Goal: Complete application form

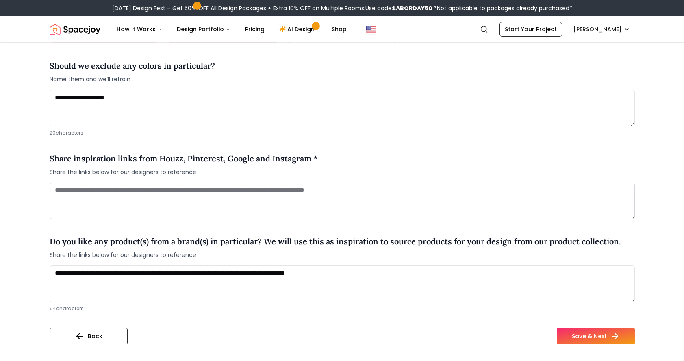
scroll to position [552, 0]
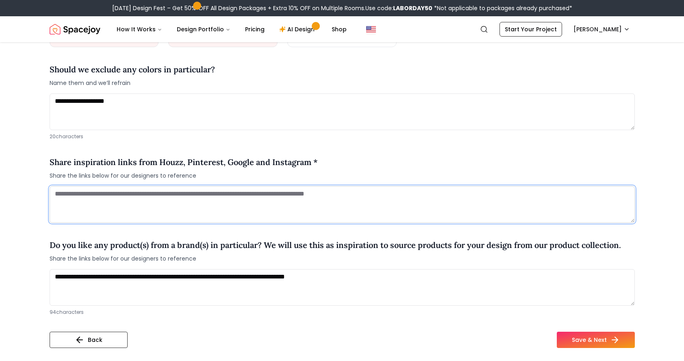
click at [172, 206] on textarea at bounding box center [342, 204] width 585 height 37
paste textarea "**********"
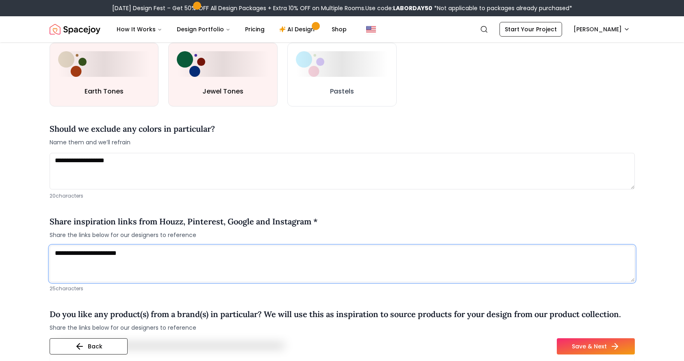
scroll to position [642, 0]
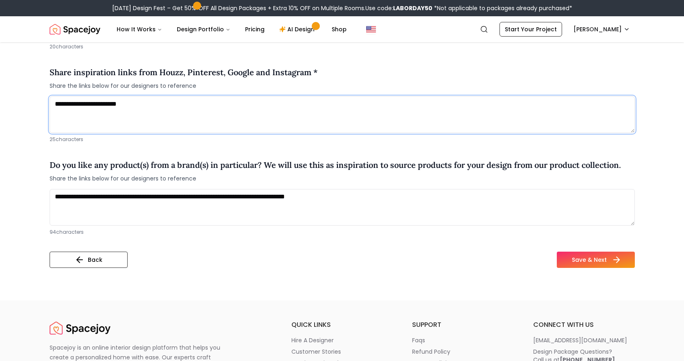
type textarea "**********"
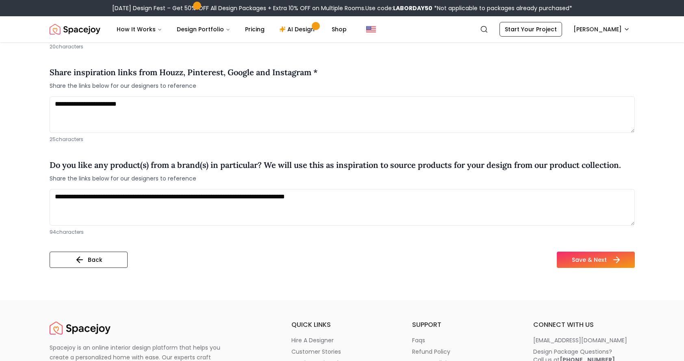
click at [585, 258] on button "Save & Next" at bounding box center [596, 260] width 78 height 16
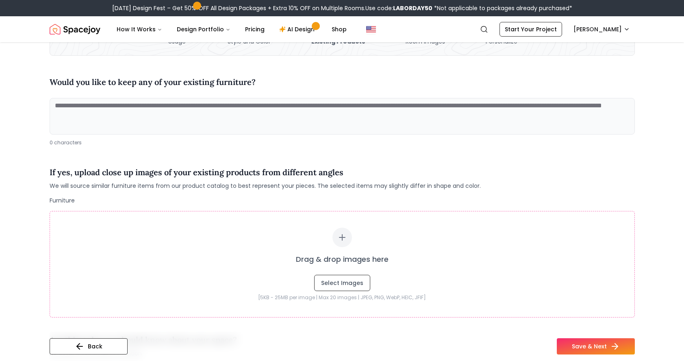
scroll to position [66, 0]
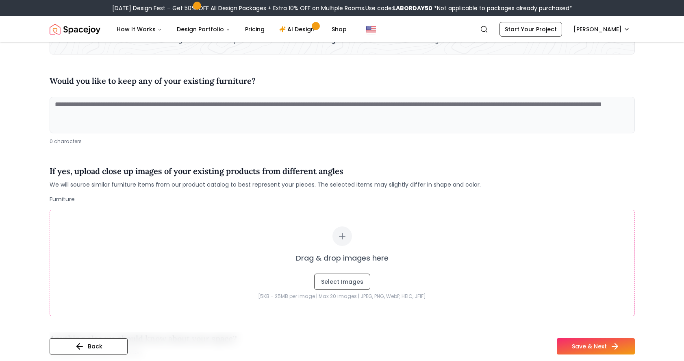
click at [467, 121] on textarea at bounding box center [342, 115] width 585 height 37
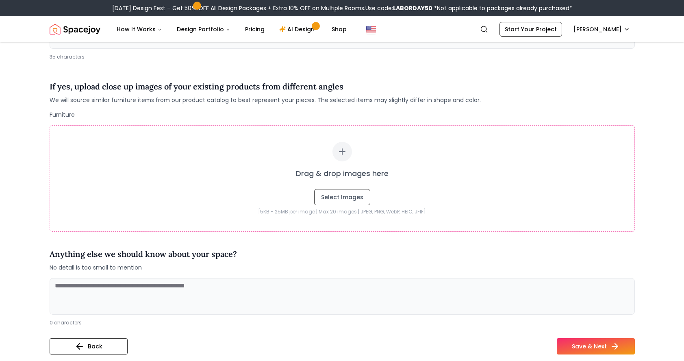
scroll to position [151, 0]
type textarea "**********"
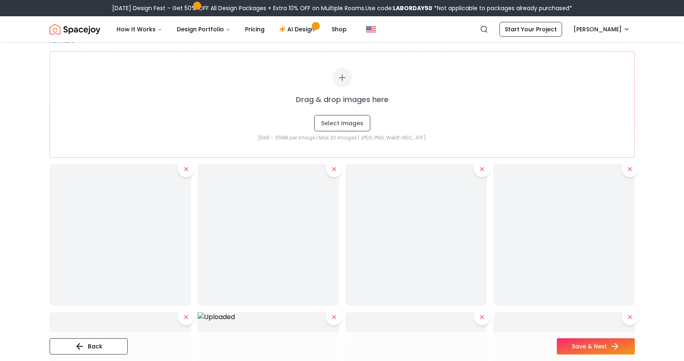
scroll to position [222, 0]
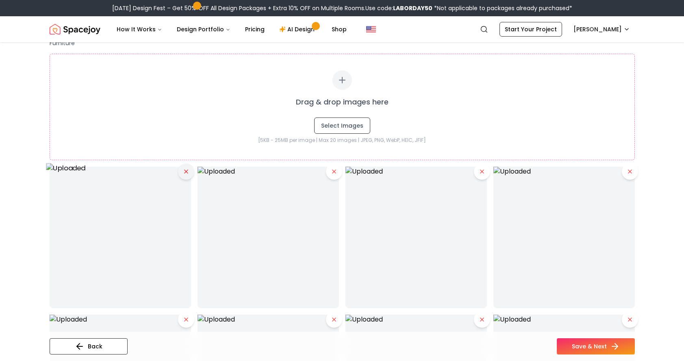
click at [184, 173] on icon at bounding box center [186, 171] width 7 height 7
click at [184, 173] on img at bounding box center [120, 237] width 148 height 148
click at [184, 173] on icon at bounding box center [186, 171] width 7 height 7
click at [184, 173] on img at bounding box center [120, 237] width 141 height 141
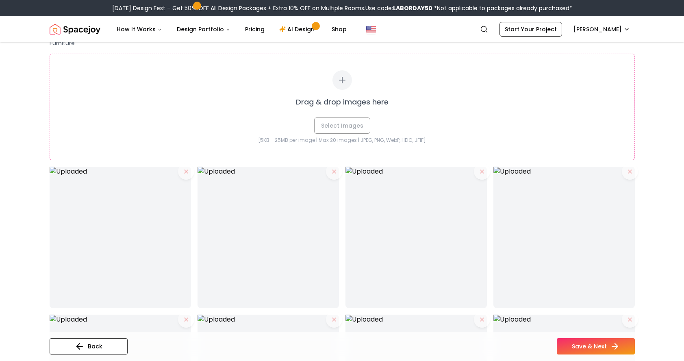
click at [184, 173] on img at bounding box center [120, 237] width 141 height 141
click at [335, 171] on icon at bounding box center [334, 171] width 7 height 7
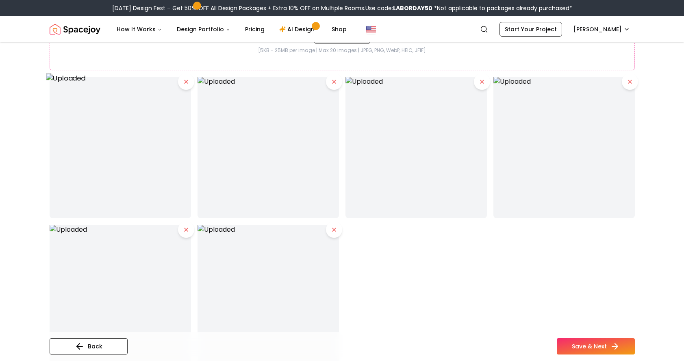
scroll to position [319, 0]
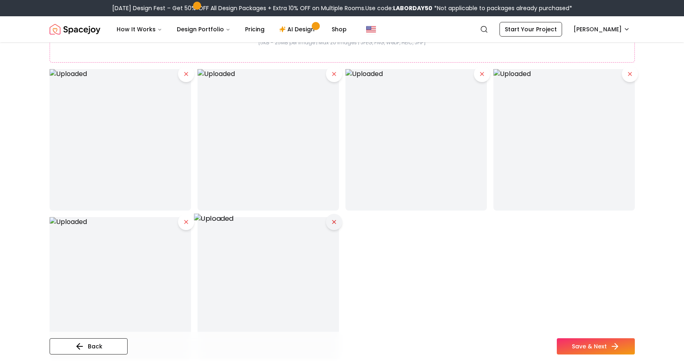
click at [333, 223] on icon at bounding box center [334, 222] width 7 height 7
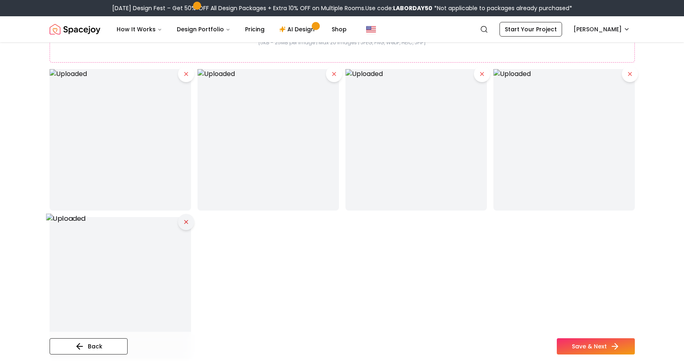
click at [184, 222] on icon at bounding box center [186, 222] width 7 height 7
click at [183, 79] on img at bounding box center [120, 139] width 148 height 148
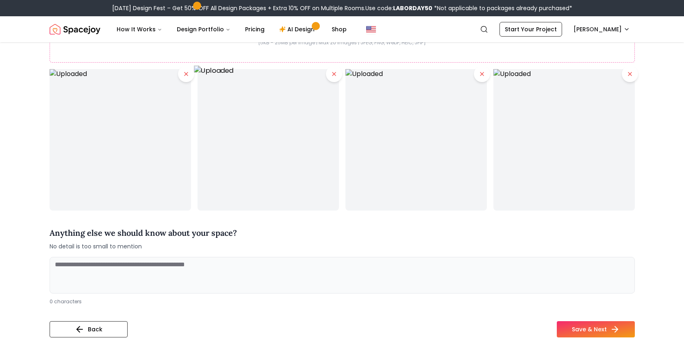
click at [334, 76] on icon at bounding box center [334, 74] width 7 height 7
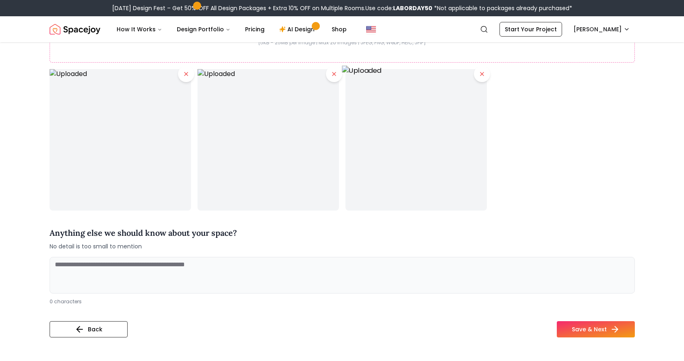
click at [475, 79] on img at bounding box center [416, 139] width 148 height 148
click at [481, 76] on icon at bounding box center [482, 74] width 7 height 7
click at [334, 70] on img at bounding box center [268, 139] width 148 height 148
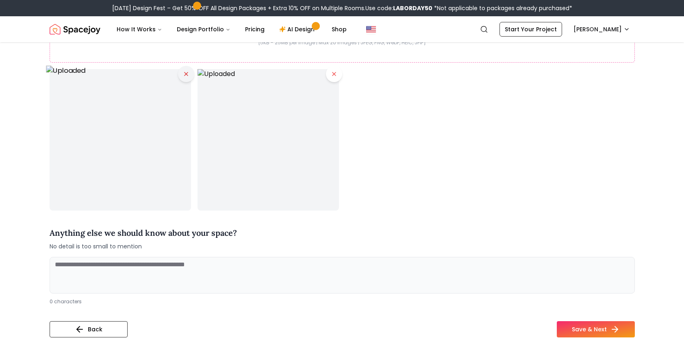
click at [183, 74] on icon at bounding box center [186, 74] width 7 height 7
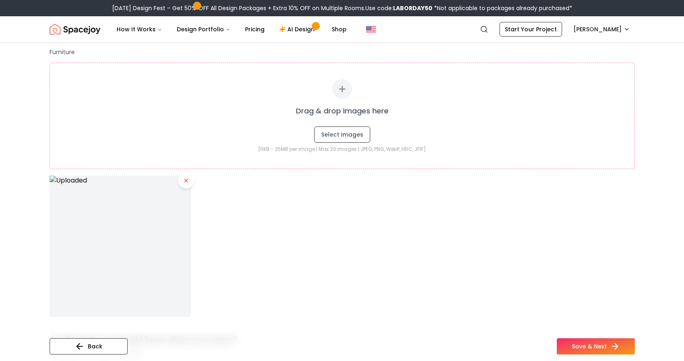
scroll to position [212, 0]
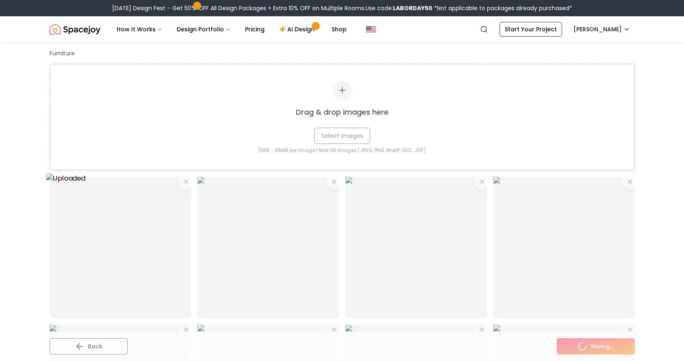
click at [185, 181] on img at bounding box center [120, 247] width 148 height 148
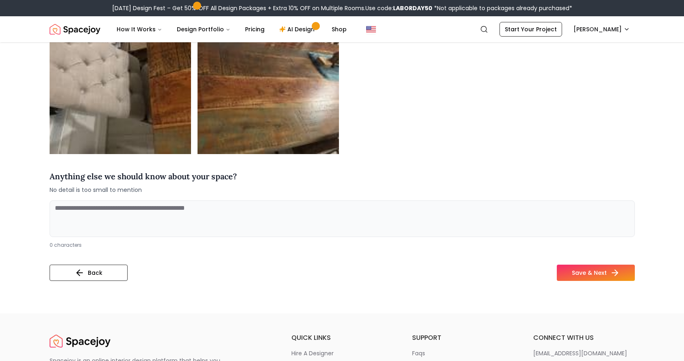
scroll to position [756, 0]
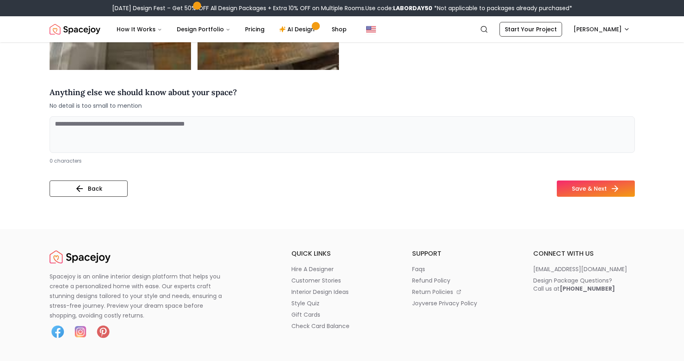
click at [446, 132] on textarea at bounding box center [342, 134] width 585 height 37
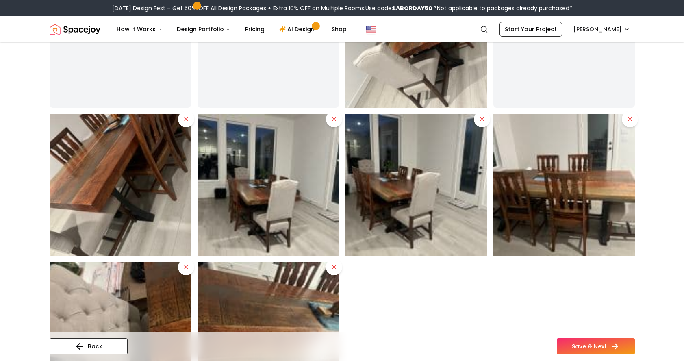
scroll to position [417, 0]
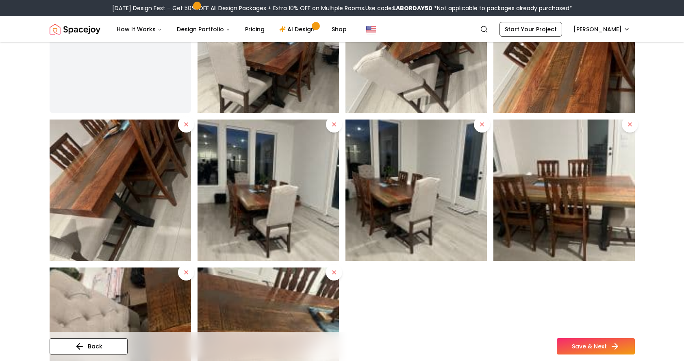
type textarea "**********"
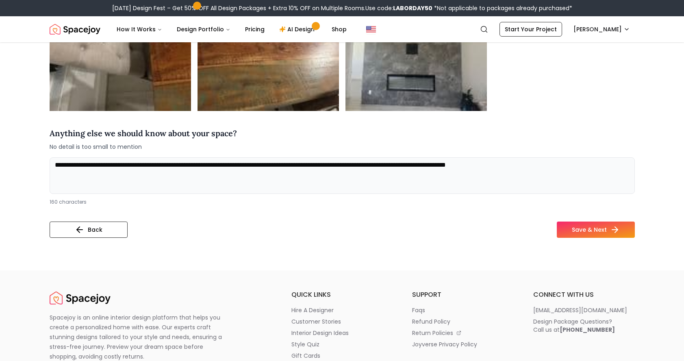
scroll to position [744, 0]
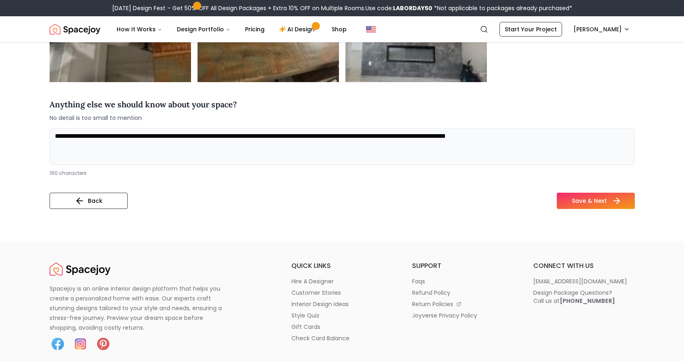
click at [583, 205] on button "Save & Next" at bounding box center [596, 201] width 78 height 16
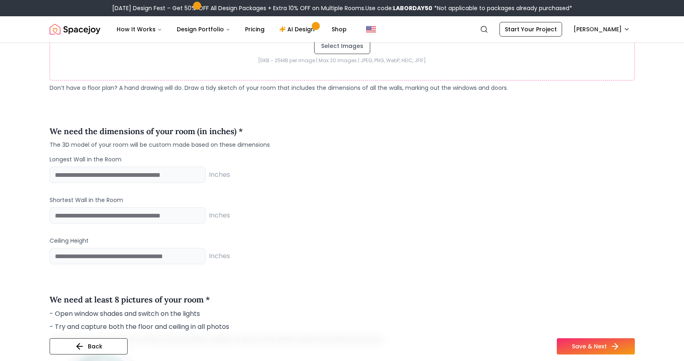
scroll to position [478, 0]
